Goal: Check status: Check status

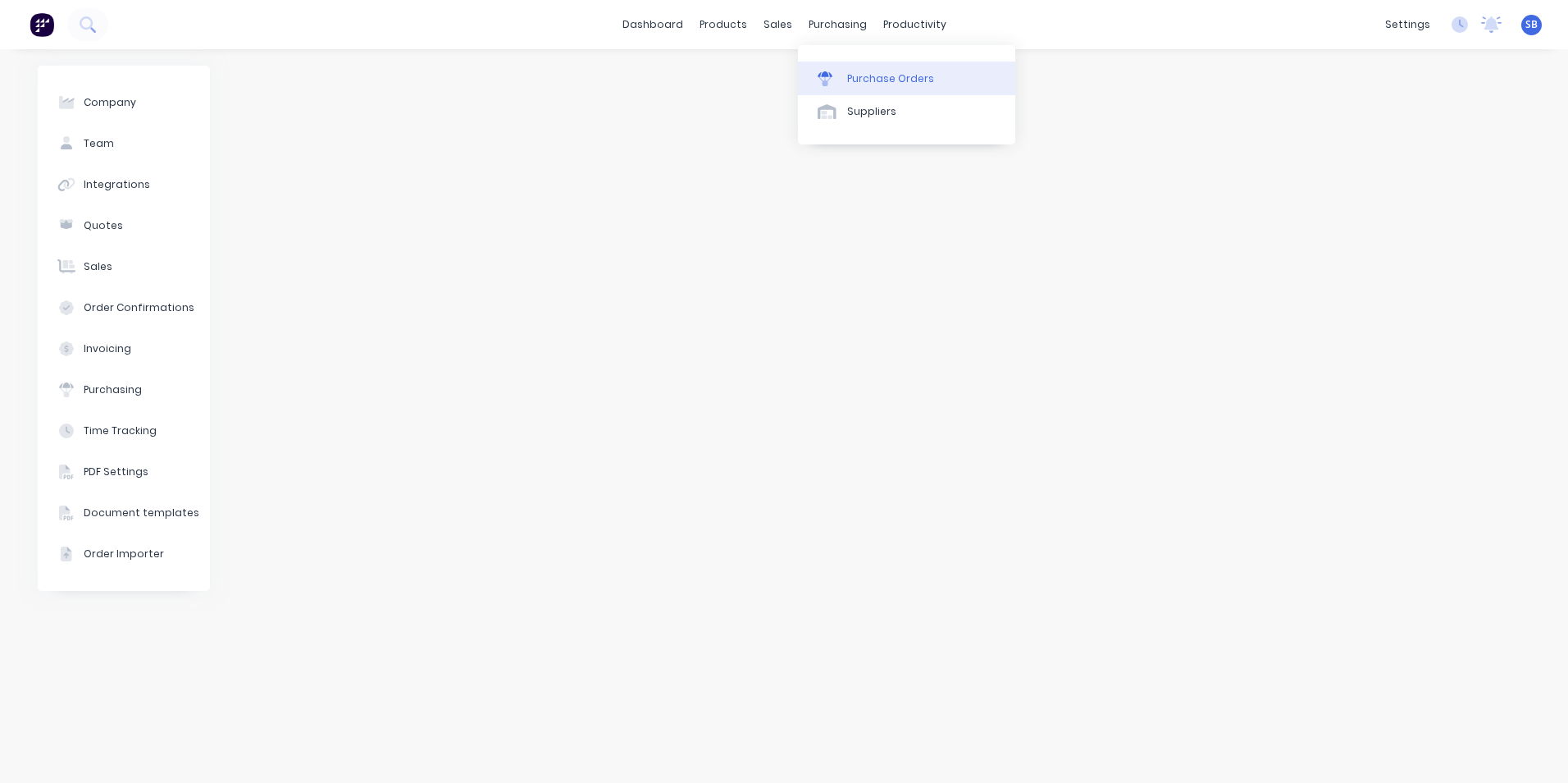
click at [866, 75] on div "Purchase Orders" at bounding box center [891, 79] width 87 height 15
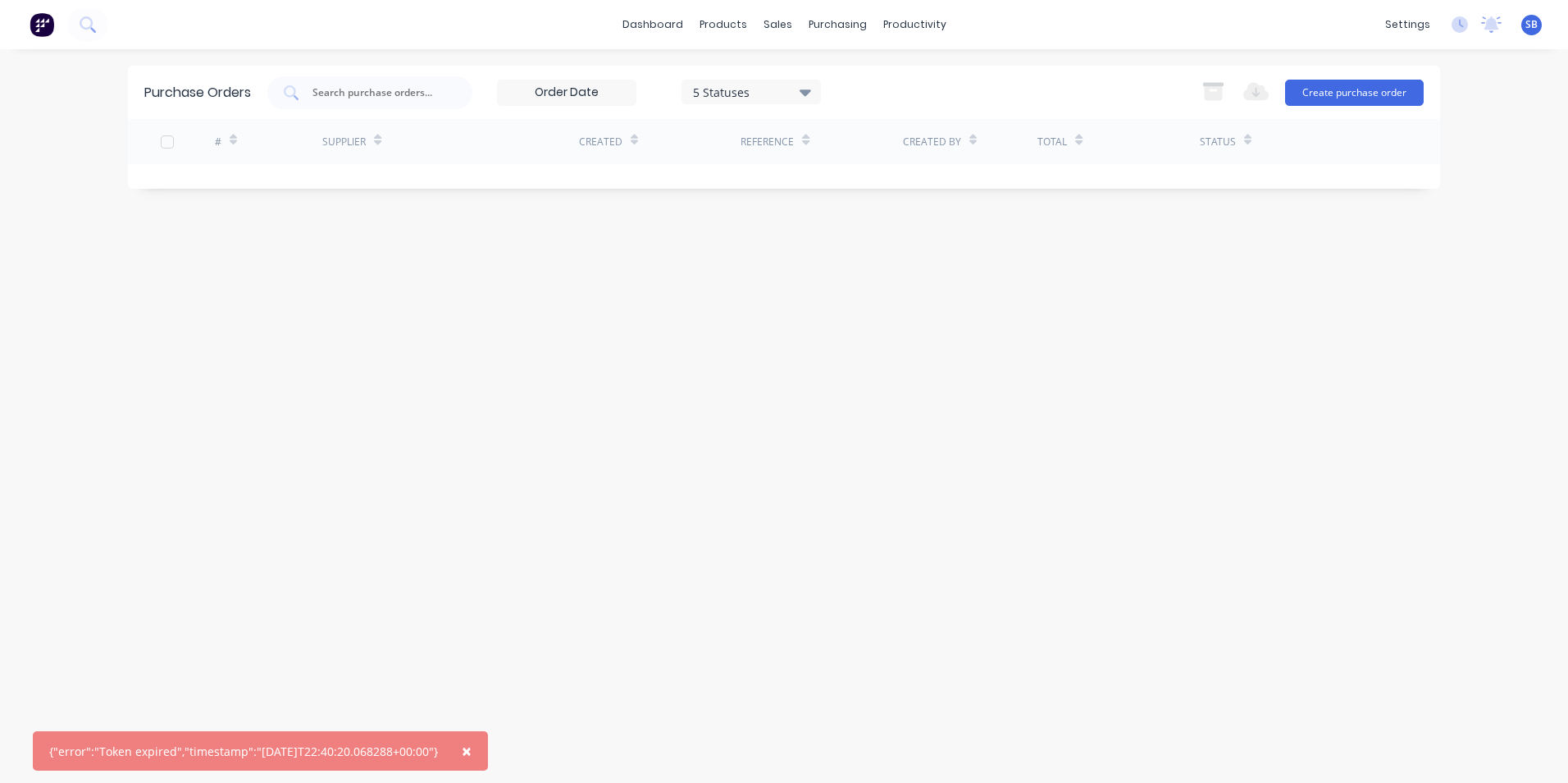
click at [468, 748] on button "×" at bounding box center [466, 750] width 43 height 39
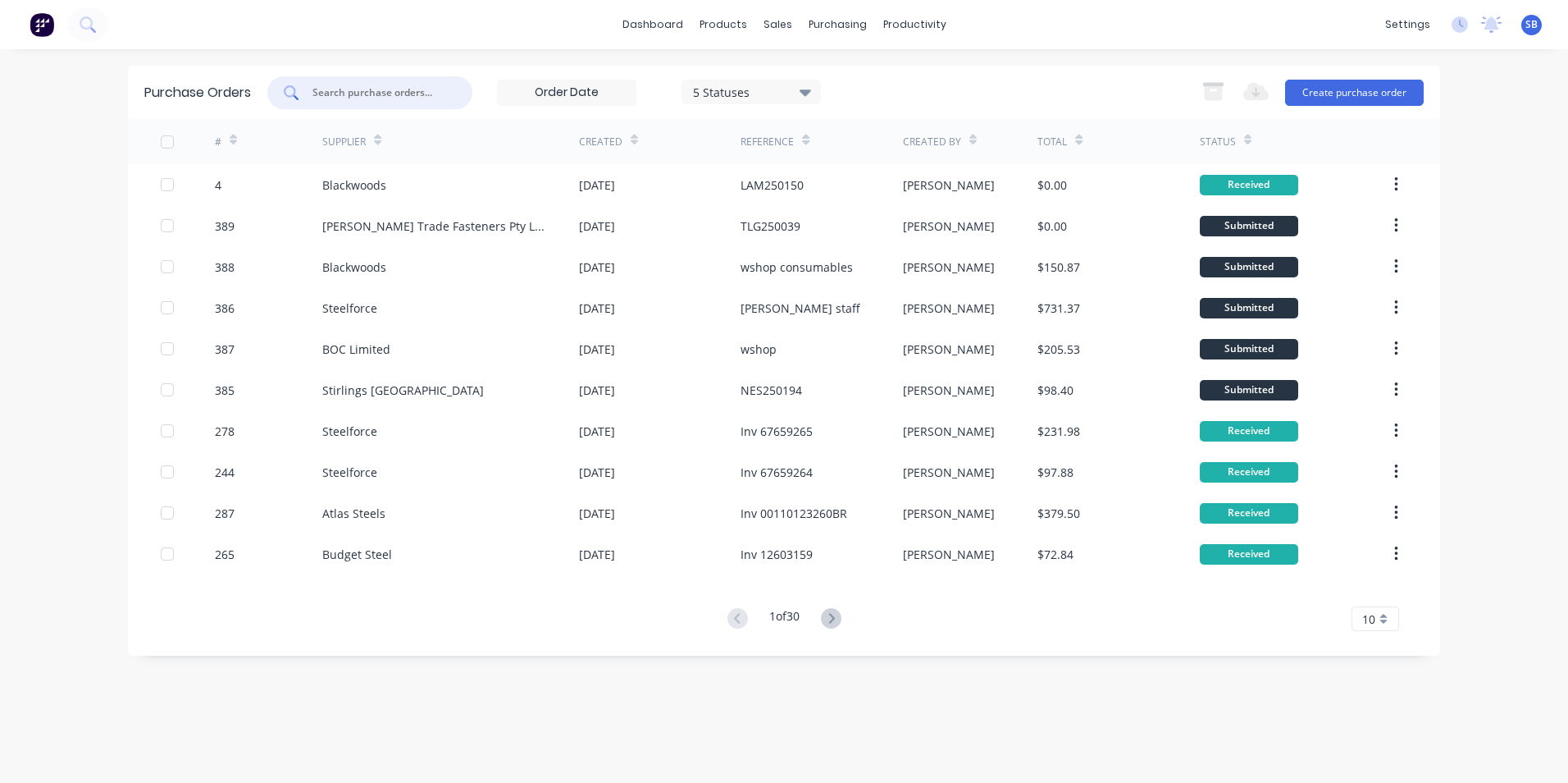
click at [393, 94] on input "text" at bounding box center [378, 93] width 136 height 17
type input "181"
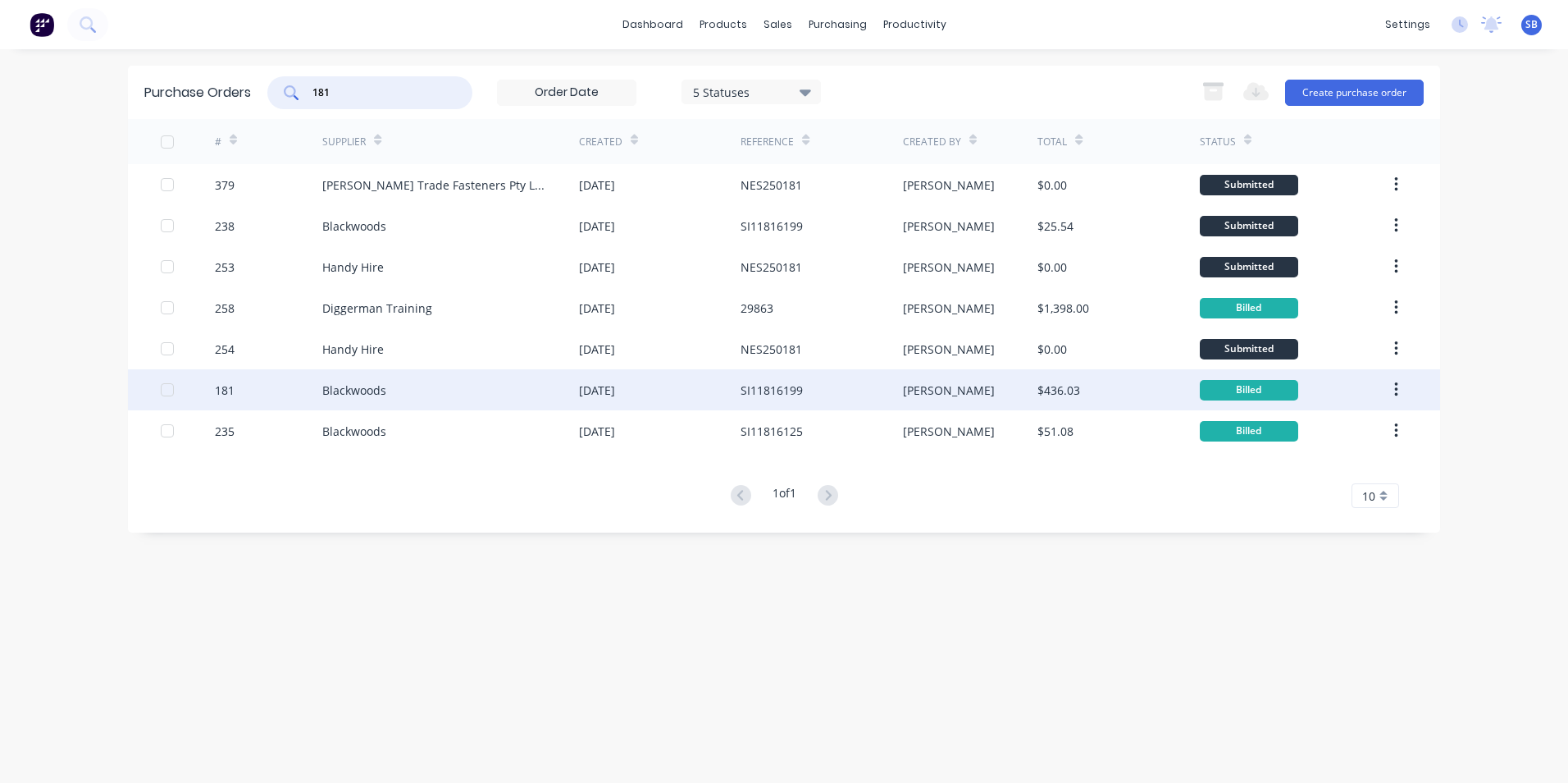
click at [835, 389] on div "SI11816199" at bounding box center [821, 389] width 162 height 41
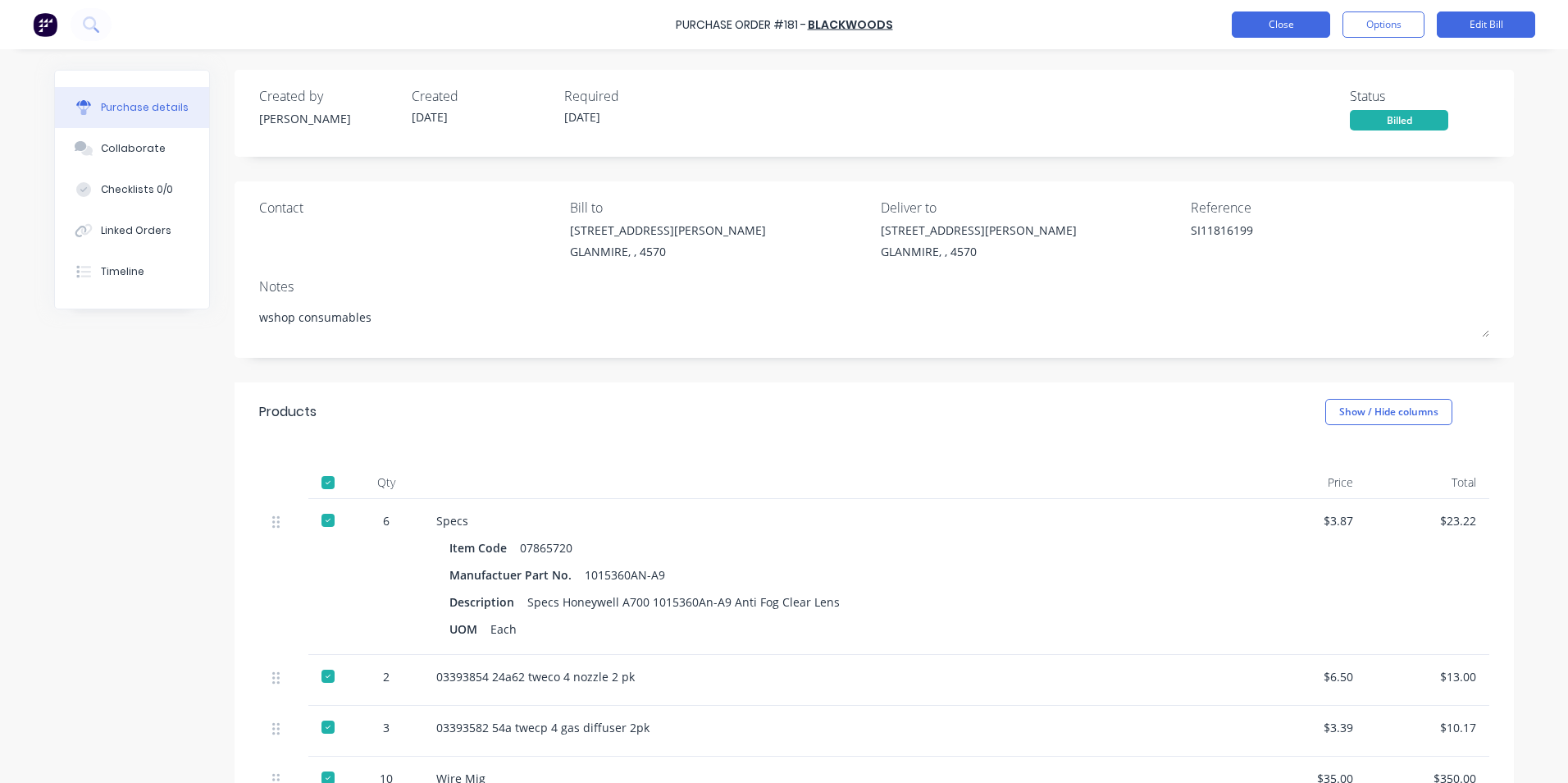
click at [1309, 30] on button "Close" at bounding box center [1281, 24] width 99 height 26
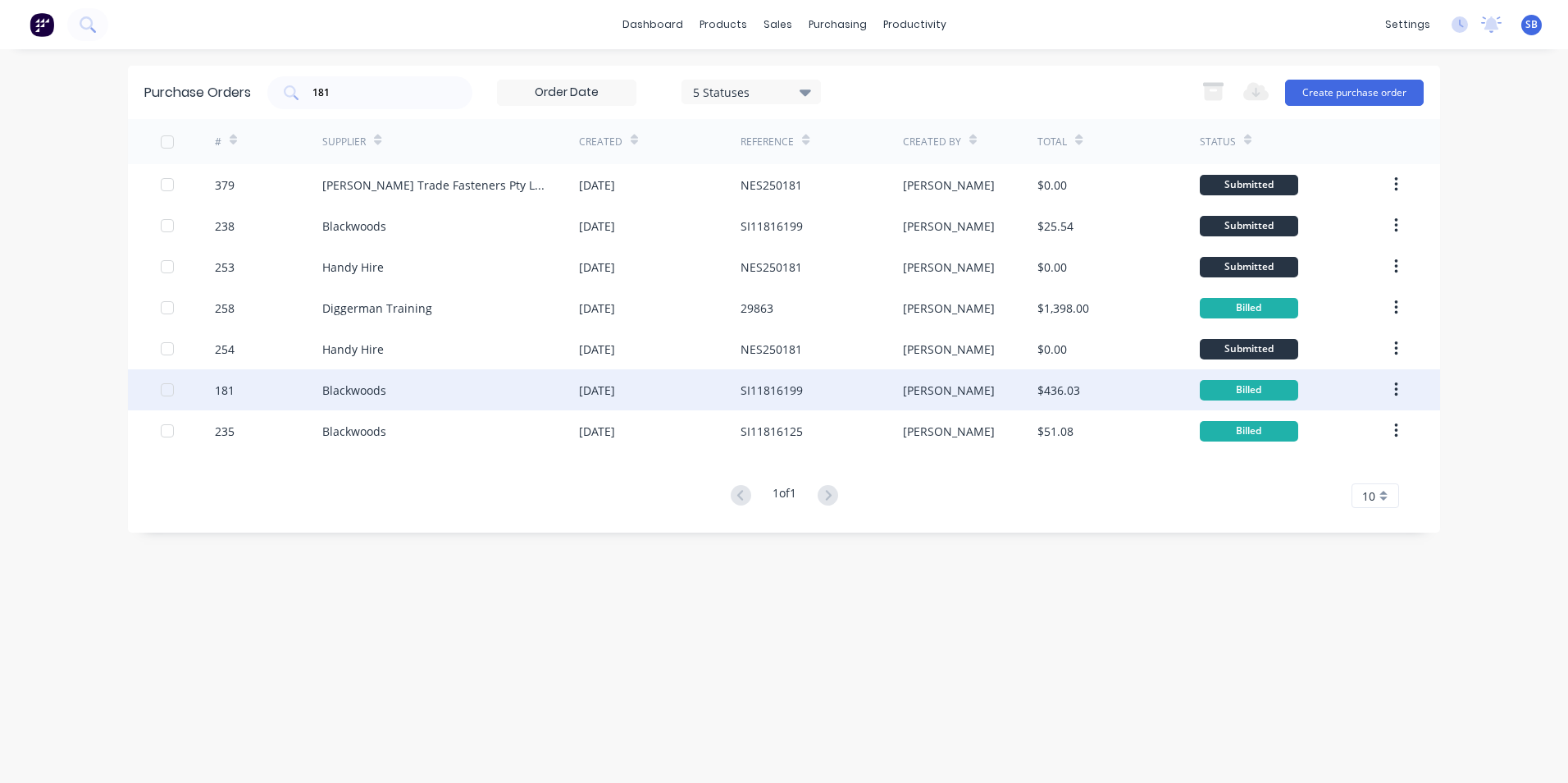
click at [377, 382] on div "Blackwoods" at bounding box center [354, 390] width 64 height 18
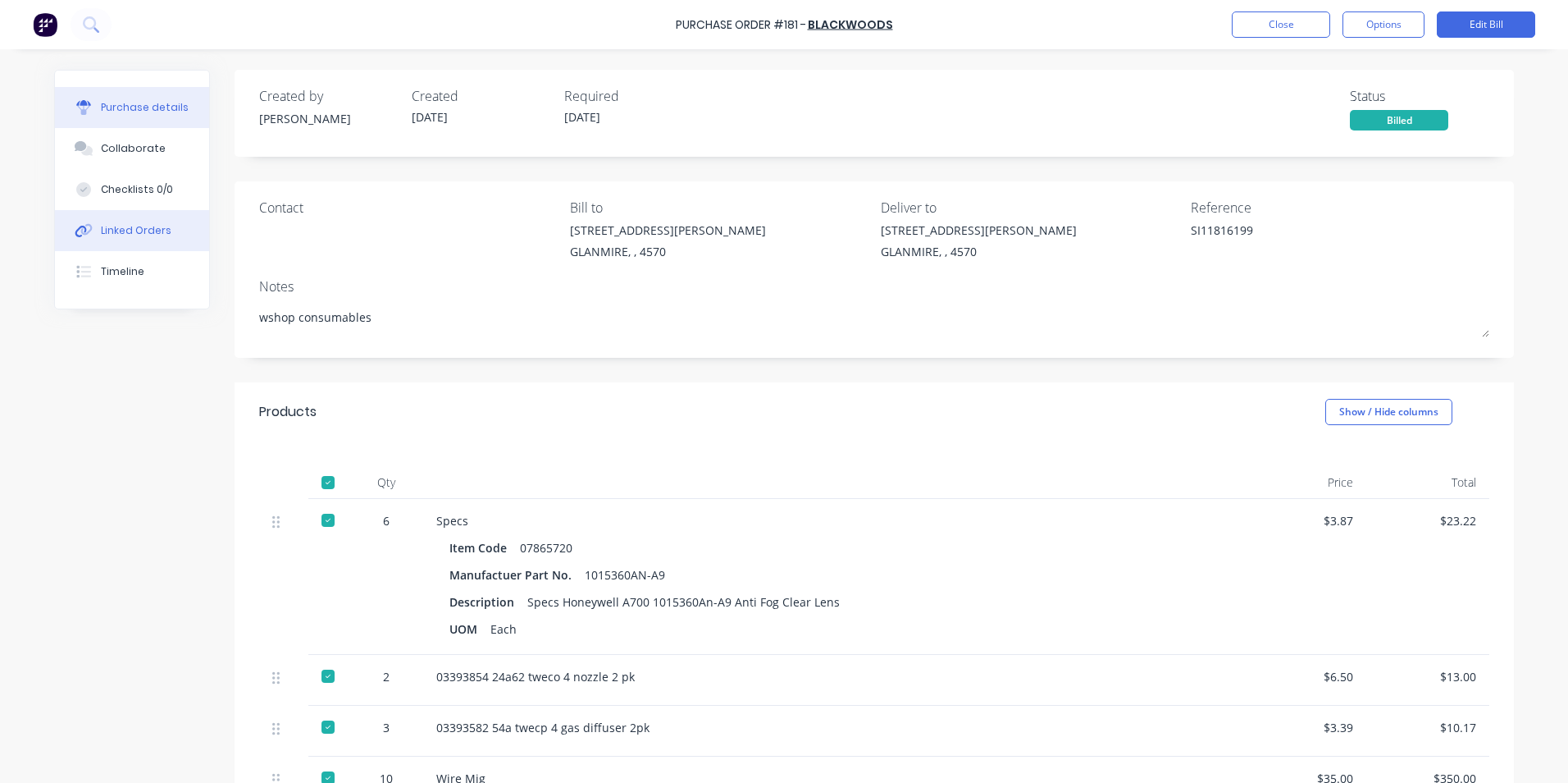
click at [143, 230] on div "Linked Orders" at bounding box center [136, 230] width 70 height 15
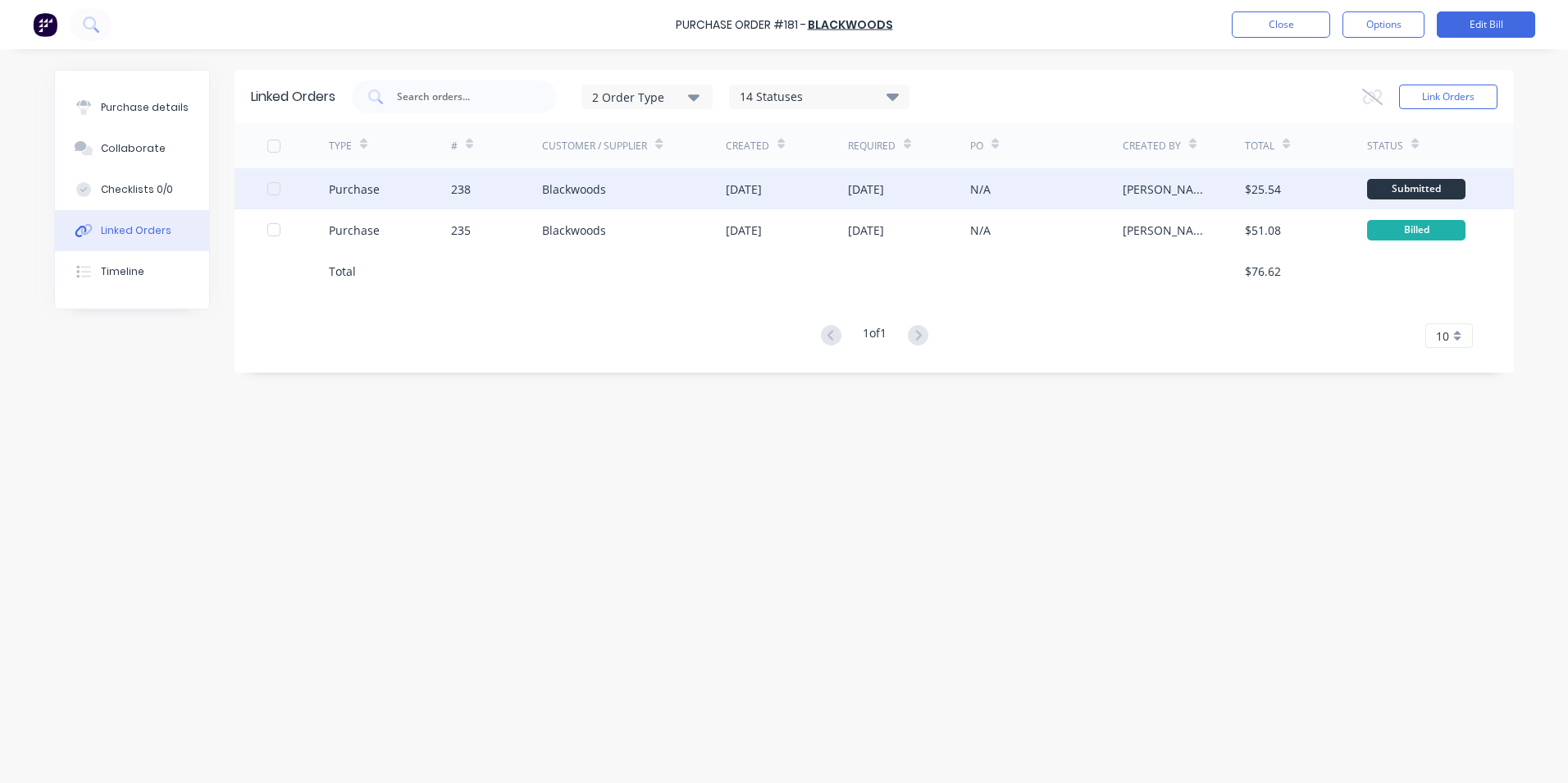
click at [1040, 191] on div "N/A" at bounding box center [1046, 188] width 152 height 41
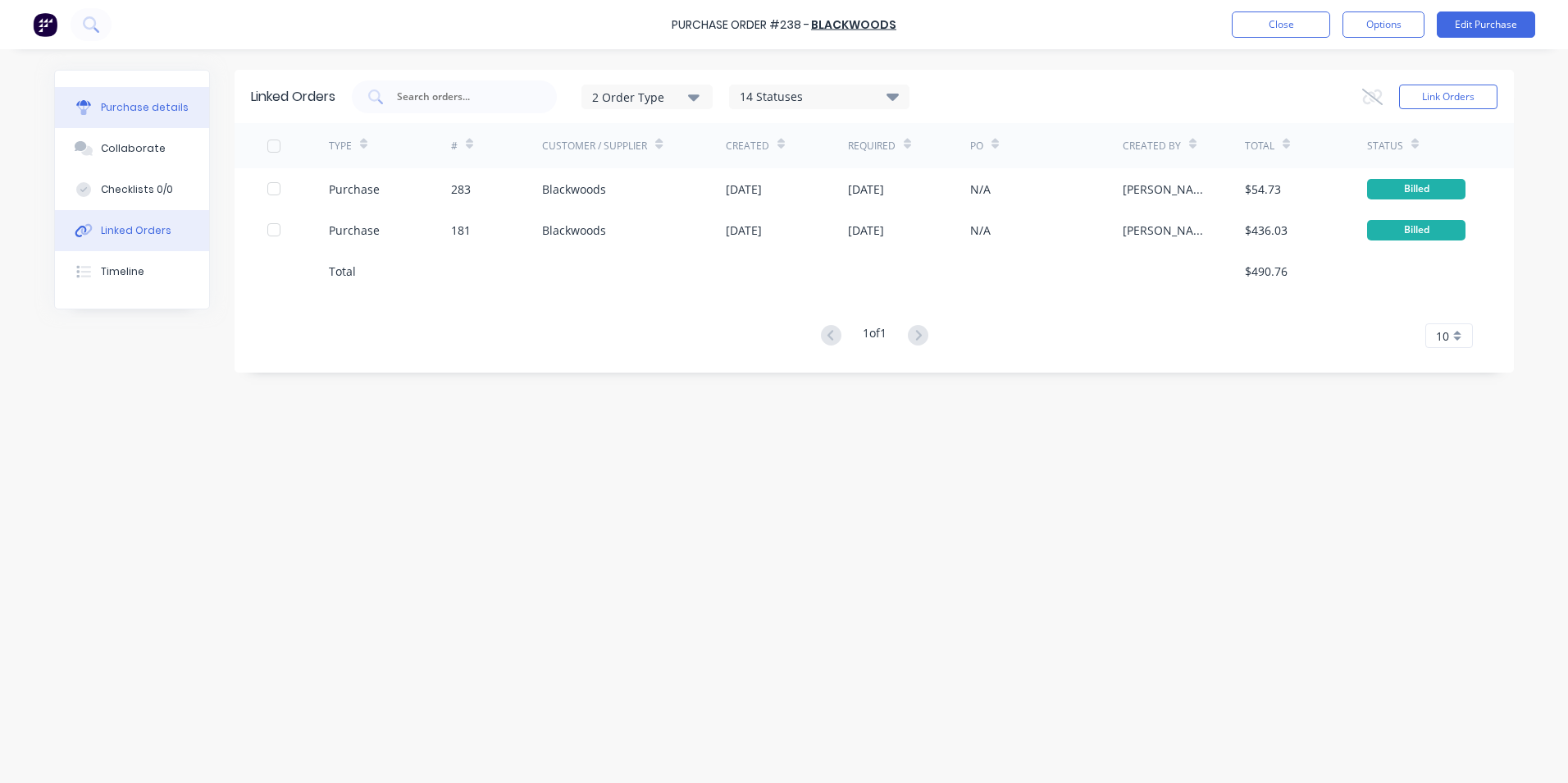
click at [136, 117] on button "Purchase details" at bounding box center [132, 107] width 154 height 41
type textarea "x"
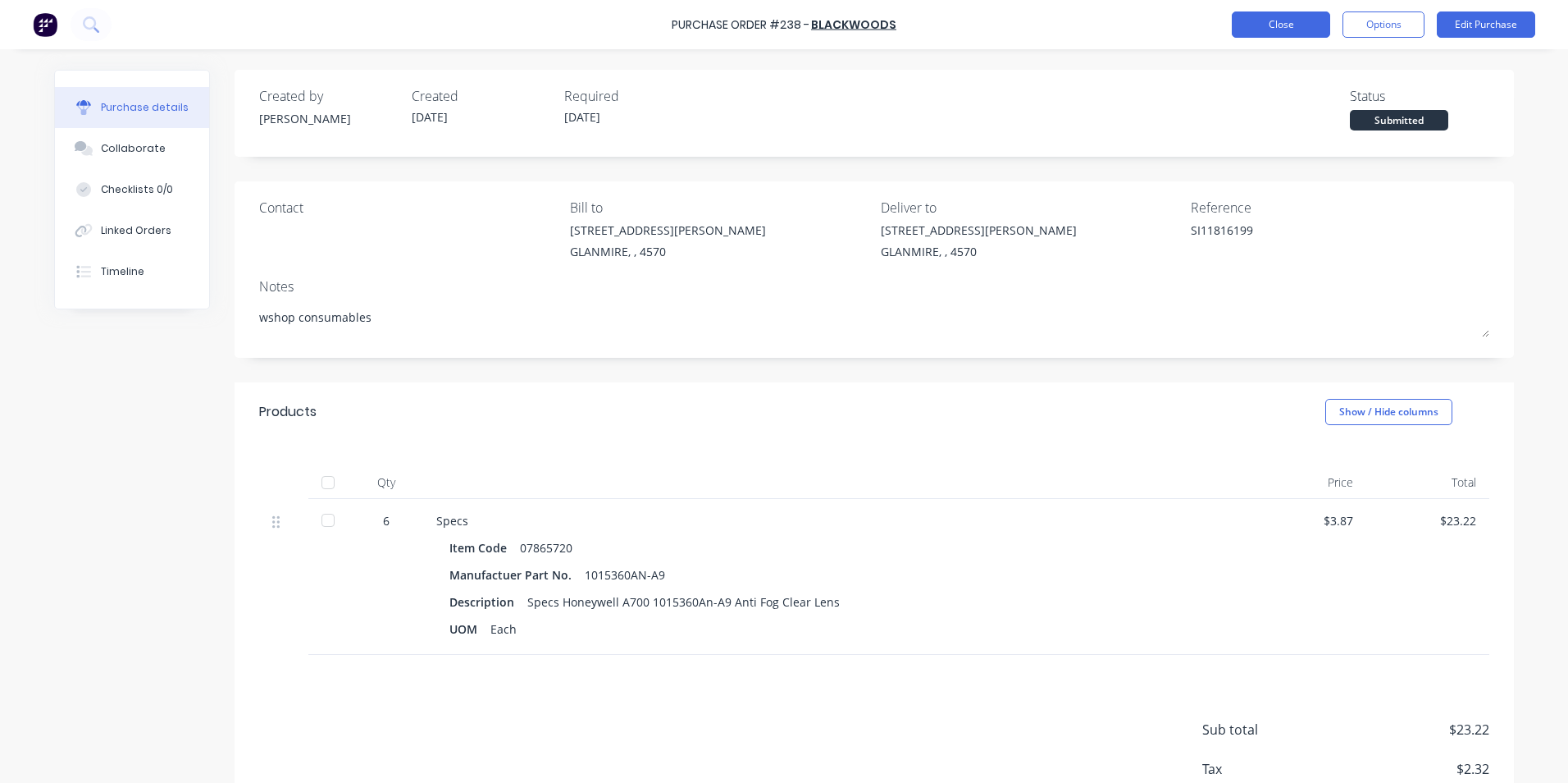
click at [1266, 16] on button "Close" at bounding box center [1281, 24] width 99 height 26
